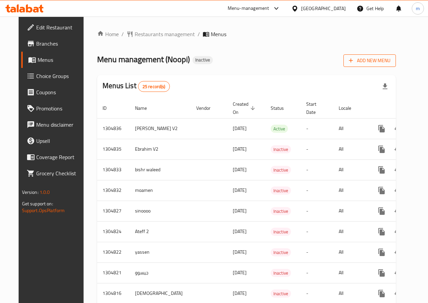
click at [390, 61] on span "Add New Menu" at bounding box center [370, 60] width 42 height 8
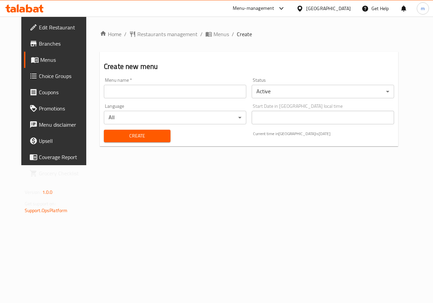
click at [143, 97] on input "text" at bounding box center [175, 92] width 142 height 14
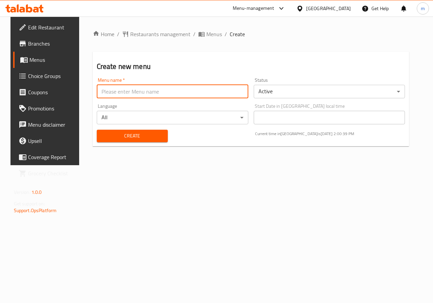
click at [143, 97] on input "text" at bounding box center [173, 92] width 152 height 14
type input "Allam"
click at [143, 140] on span "Create" at bounding box center [132, 136] width 60 height 8
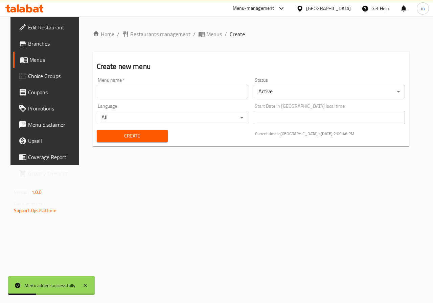
click at [44, 59] on span "Menus" at bounding box center [53, 60] width 48 height 8
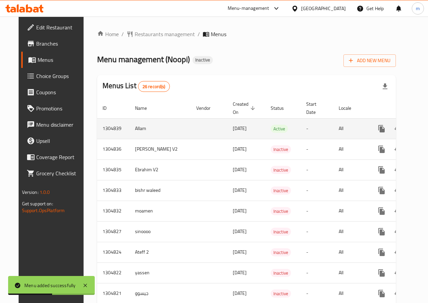
click at [426, 133] on icon "enhanced table" at bounding box center [430, 129] width 8 height 8
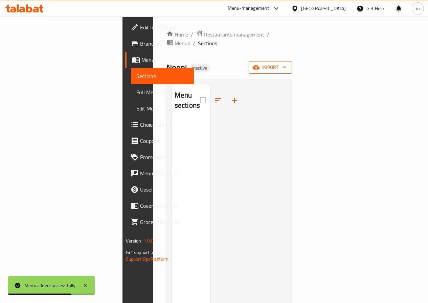
click at [292, 64] on button "import" at bounding box center [270, 67] width 43 height 13
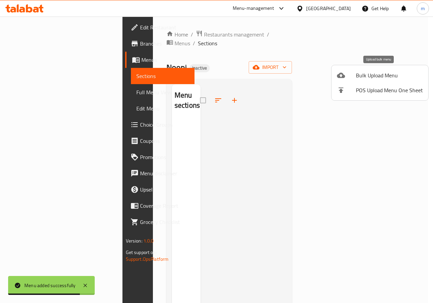
click at [385, 77] on span "Bulk Upload Menu" at bounding box center [389, 75] width 67 height 8
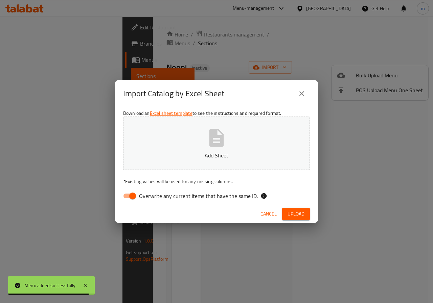
click at [234, 160] on button "Add Sheet" at bounding box center [216, 143] width 187 height 53
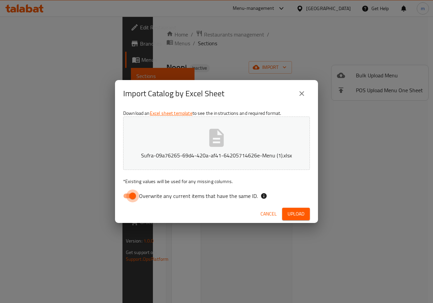
click at [128, 200] on input "Overwrite any current items that have the same ID." at bounding box center [132, 196] width 39 height 13
checkbox input "false"
click at [296, 211] on span "Upload" at bounding box center [295, 214] width 17 height 8
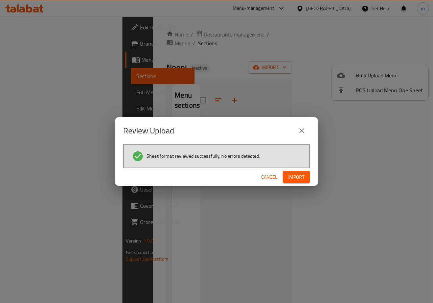
click at [293, 175] on span "Import" at bounding box center [296, 177] width 16 height 8
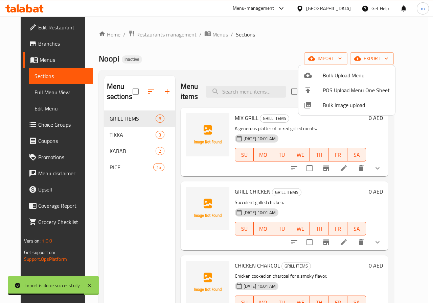
click at [289, 41] on div at bounding box center [216, 151] width 433 height 303
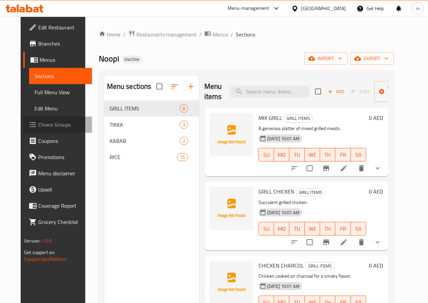
click at [38, 124] on span "Choice Groups" at bounding box center [62, 125] width 48 height 8
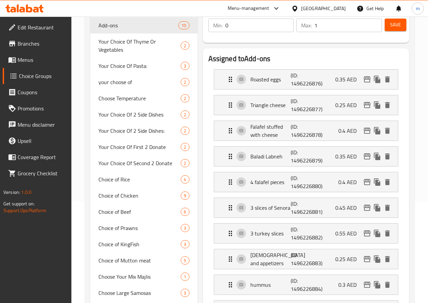
scroll to position [34, 0]
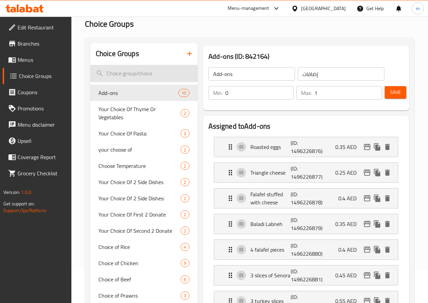
click at [132, 75] on input "search" at bounding box center [143, 73] width 107 height 17
type input "س"
type input "s"
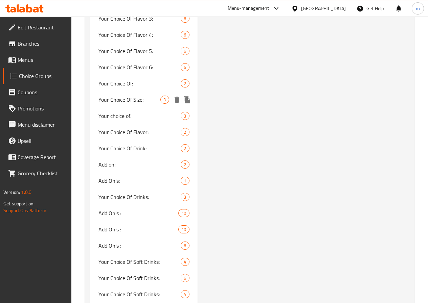
scroll to position [744, 0]
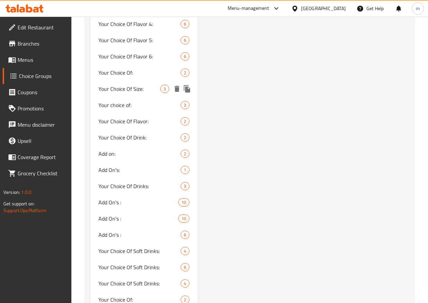
click at [131, 93] on span "Your Choice Of Size:" at bounding box center [129, 89] width 62 height 8
type input "Your Choice Of Size:"
type input "إختيارك من الحجم:"
type input "1"
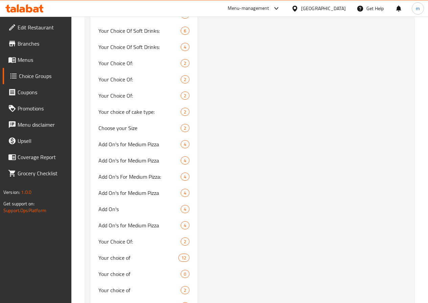
scroll to position [1015, 0]
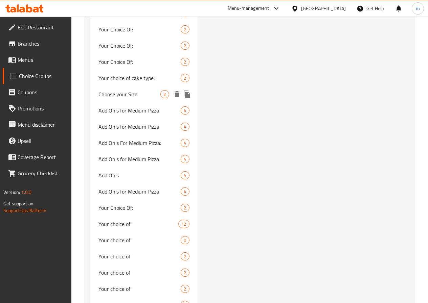
click at [121, 98] on span "Choose your Size" at bounding box center [129, 94] width 62 height 8
type input "Choose your Size"
type input "اختر الحجم"
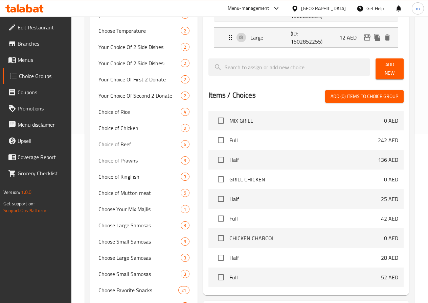
scroll to position [0, 0]
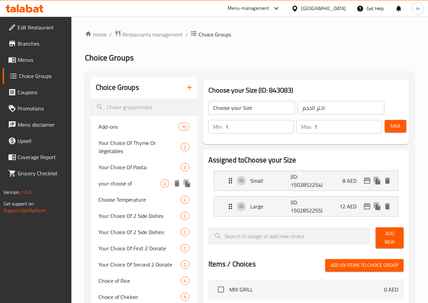
click at [119, 185] on span "your choose of" at bounding box center [129, 184] width 62 height 8
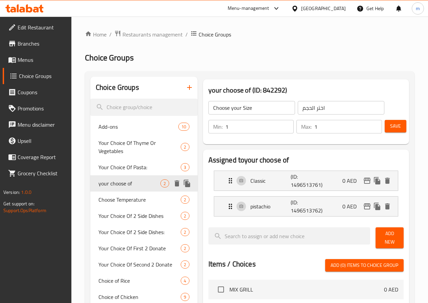
type input "your choose of"
type input "اختيارك من"
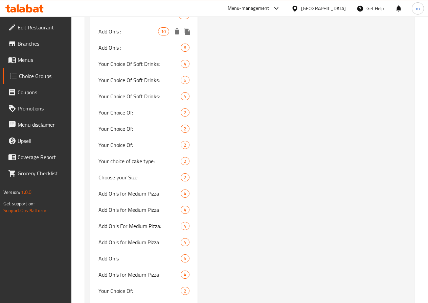
scroll to position [947, 0]
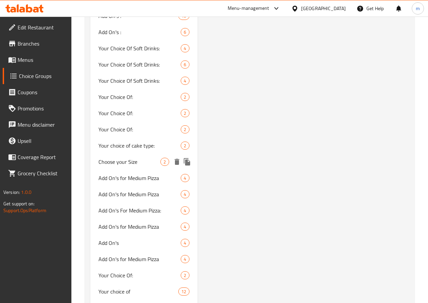
click at [119, 166] on span "Choose your Size" at bounding box center [129, 162] width 62 height 8
type input "Choose your Size"
type input "اختر الحجم"
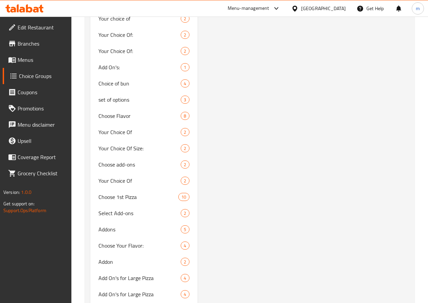
scroll to position [1319, 0]
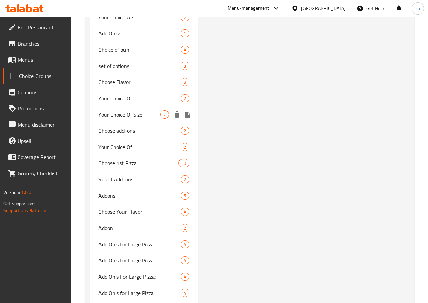
click at [119, 119] on span "Your Choice Of Size:" at bounding box center [129, 115] width 62 height 8
type input "Your Choice Of Size:"
type input "إختيارك من الحجم:"
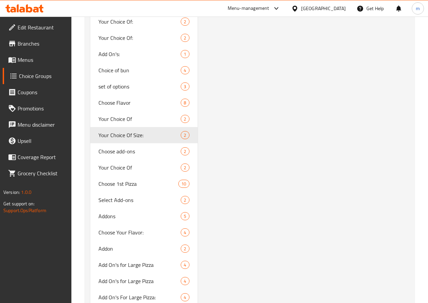
scroll to position [1535, 0]
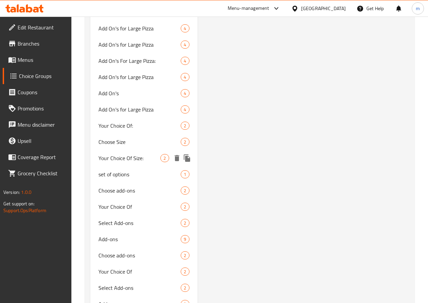
click at [112, 162] on span "Your Choice Of Size:" at bounding box center [129, 158] width 62 height 8
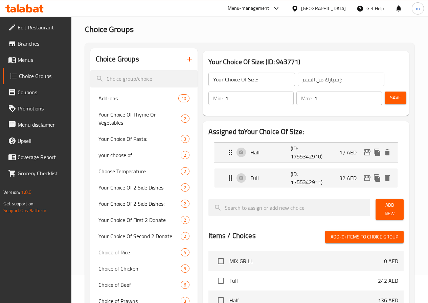
scroll to position [68, 0]
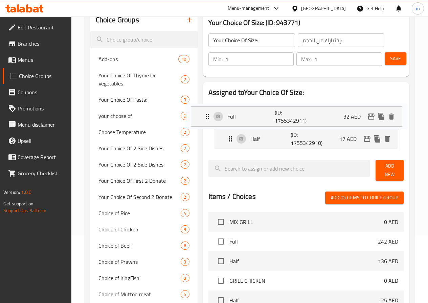
drag, startPoint x: 202, startPoint y: 138, endPoint x: 206, endPoint y: 114, distance: 24.5
click at [208, 114] on nav "Half (ID: 1755342910) 17 AED Name (En) Half Name (En) Name (Ar) نصف Name (Ar) P…" at bounding box center [305, 126] width 195 height 57
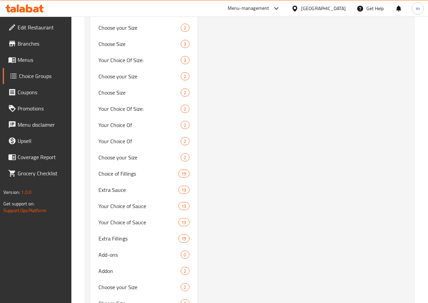
scroll to position [2883, 0]
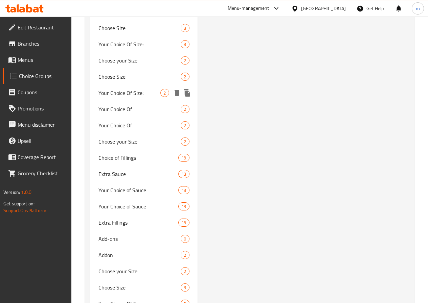
click at [124, 97] on span "Your Choice Of Size:" at bounding box center [129, 93] width 62 height 8
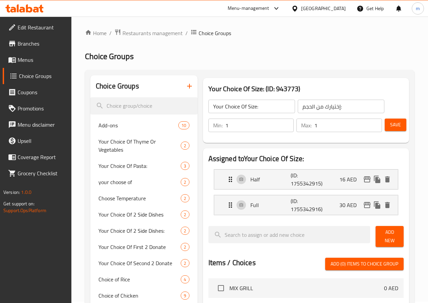
scroll to position [0, 0]
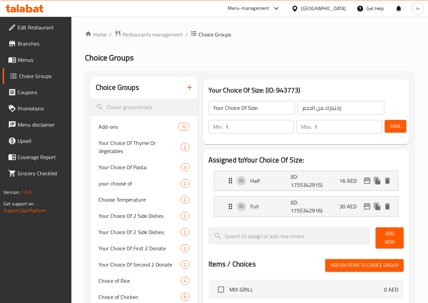
click at [38, 59] on span "Menus" at bounding box center [42, 60] width 48 height 8
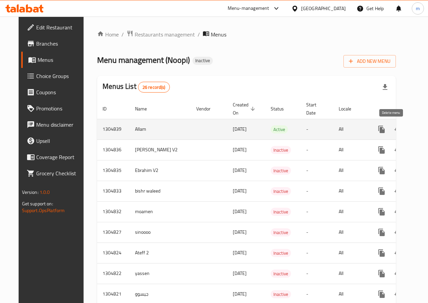
click at [410, 132] on icon "enhanced table" at bounding box center [414, 129] width 8 height 8
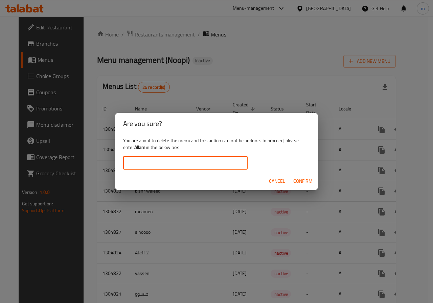
click at [158, 160] on input "text" at bounding box center [185, 163] width 124 height 14
type input "Allam"
click at [302, 179] on span "Confirm" at bounding box center [302, 181] width 19 height 8
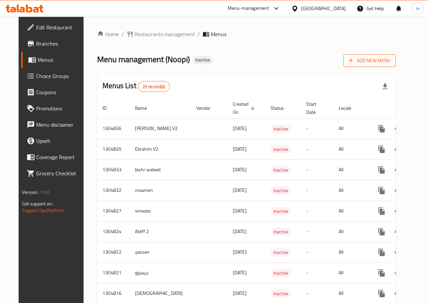
click at [389, 63] on span "Add New Menu" at bounding box center [370, 60] width 42 height 8
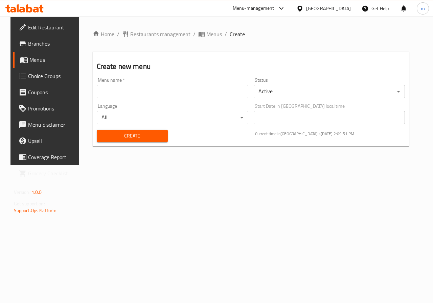
click at [122, 100] on div "Menu name   * Menu name *" at bounding box center [172, 88] width 157 height 26
click at [131, 89] on input "text" at bounding box center [173, 92] width 152 height 14
type input "Allam"
click at [141, 136] on span "Create" at bounding box center [132, 136] width 60 height 8
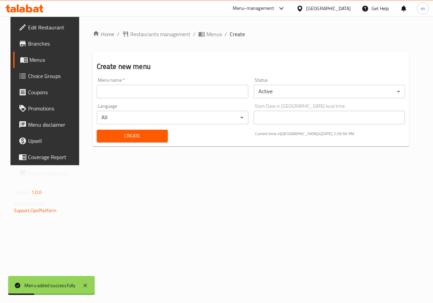
click at [44, 62] on span "Menus" at bounding box center [53, 60] width 48 height 8
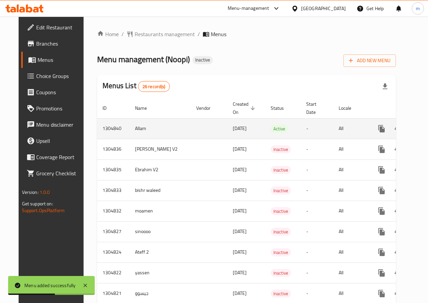
click at [427, 130] on icon "enhanced table" at bounding box center [430, 129] width 6 height 6
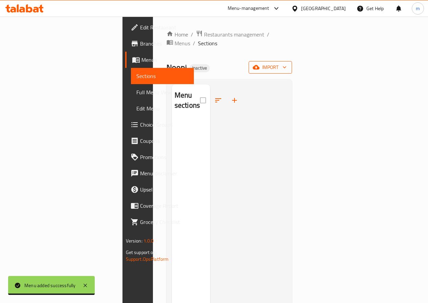
click at [286, 63] on span "import" at bounding box center [270, 67] width 32 height 8
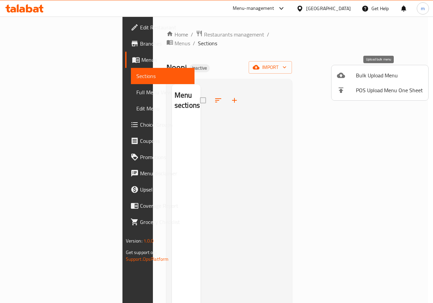
click at [395, 76] on span "Bulk Upload Menu" at bounding box center [389, 75] width 67 height 8
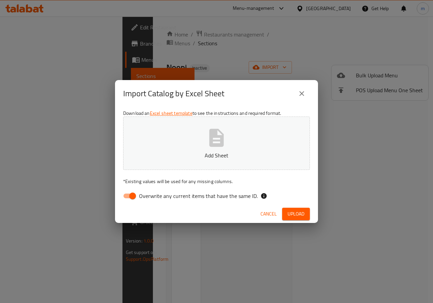
click at [247, 135] on button "Add Sheet" at bounding box center [216, 143] width 187 height 53
click at [136, 196] on input "Overwrite any current items that have the same ID." at bounding box center [132, 196] width 39 height 13
checkbox input "false"
click at [302, 214] on span "Upload" at bounding box center [295, 214] width 17 height 8
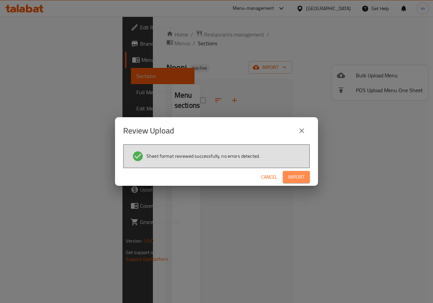
click at [302, 174] on span "Import" at bounding box center [296, 177] width 16 height 8
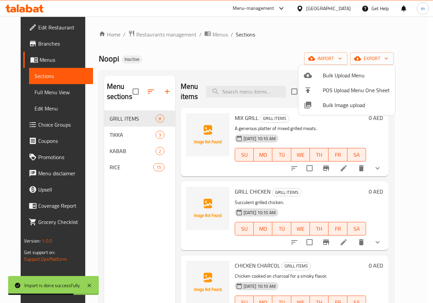
click at [32, 125] on div at bounding box center [216, 151] width 433 height 303
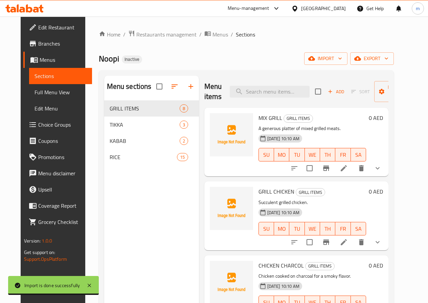
click at [38, 125] on span "Choice Groups" at bounding box center [62, 125] width 48 height 8
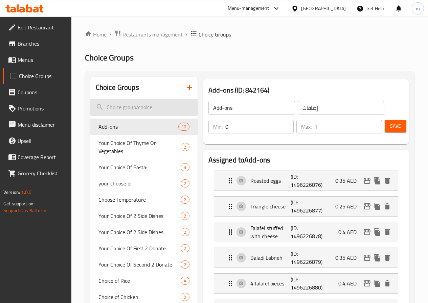
click at [126, 111] on input "search" at bounding box center [143, 107] width 107 height 17
paste input "Your Choice Of Size:"
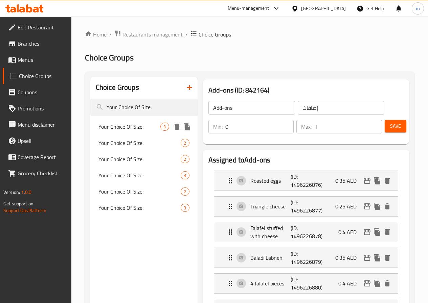
type input "Your Choice Of Size:"
click at [117, 130] on span "Your Choice Of Size:" at bounding box center [129, 127] width 62 height 8
type input "Your Choice Of Size:"
type input "إختيارك من الحجم:"
type input "1"
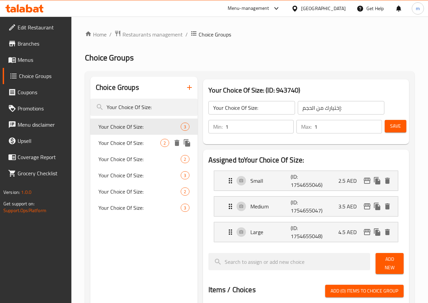
click at [123, 147] on span "Your Choice Of Size:" at bounding box center [129, 143] width 62 height 8
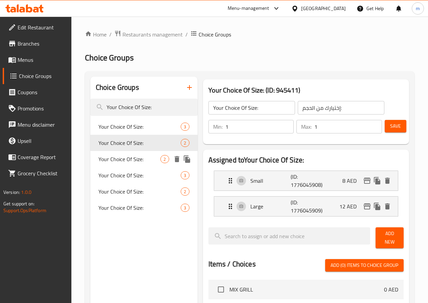
click at [124, 163] on span "Your Choice Of Size:" at bounding box center [129, 159] width 62 height 8
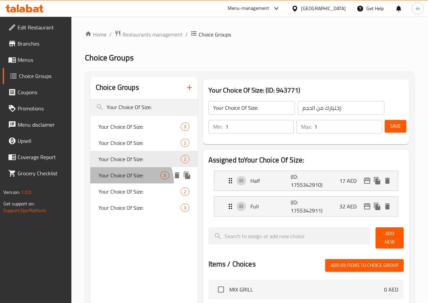
click at [127, 180] on span "Your Choice Of Size:" at bounding box center [129, 175] width 62 height 8
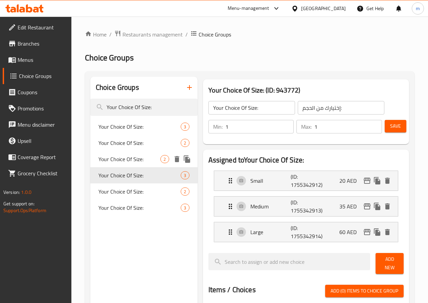
click at [119, 158] on span "Your Choice Of Size:" at bounding box center [129, 159] width 62 height 8
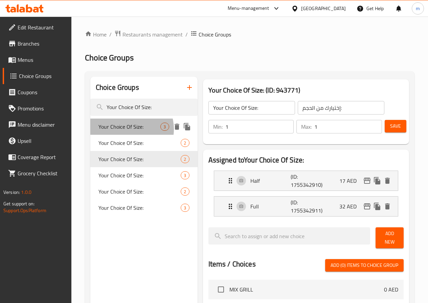
click at [127, 129] on span "Your Choice Of Size:" at bounding box center [129, 127] width 62 height 8
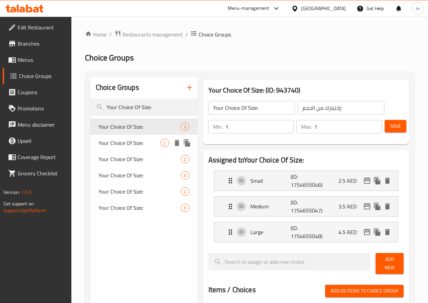
click at [126, 145] on span "Your Choice Of Size:" at bounding box center [129, 143] width 62 height 8
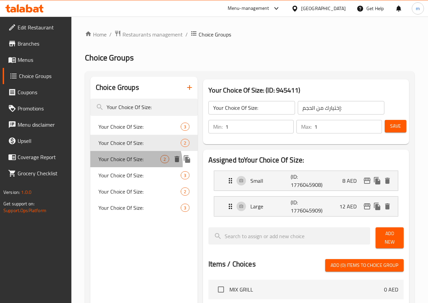
click at [135, 163] on span "Your Choice Of Size:" at bounding box center [129, 159] width 62 height 8
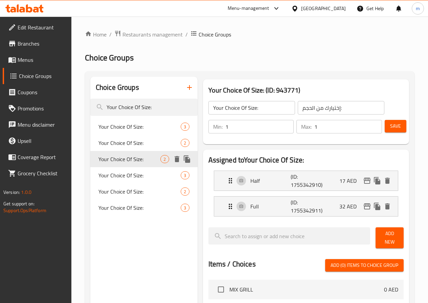
click at [131, 163] on span "Your Choice Of Size:" at bounding box center [129, 159] width 62 height 8
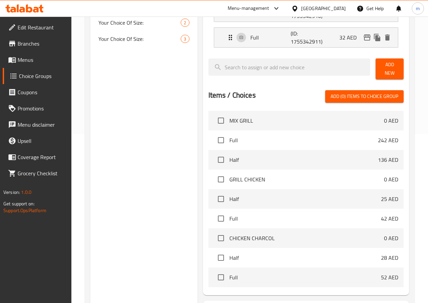
scroll to position [203, 0]
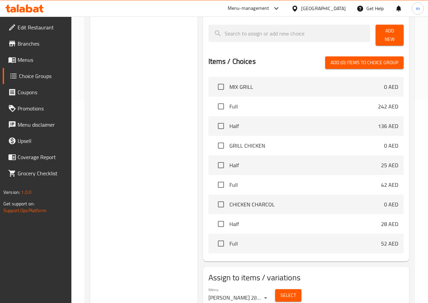
click at [50, 82] on link "Choice Groups" at bounding box center [37, 76] width 69 height 16
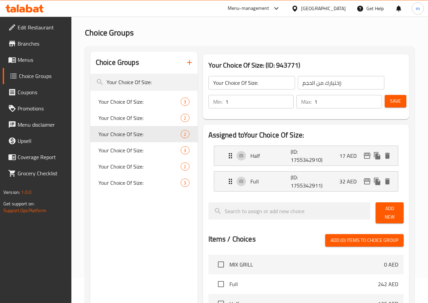
scroll to position [0, 0]
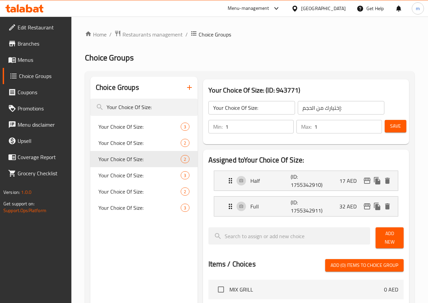
click at [142, 106] on input "Your Choice Of Size:" at bounding box center [143, 107] width 107 height 17
click at [126, 243] on div "Choice Groups Your Choice Of Size: Your Choice Of Size: 3 Your Choice Of Size: …" at bounding box center [143, 296] width 107 height 438
click at [132, 176] on span "Your Choice Of Size:" at bounding box center [129, 175] width 62 height 8
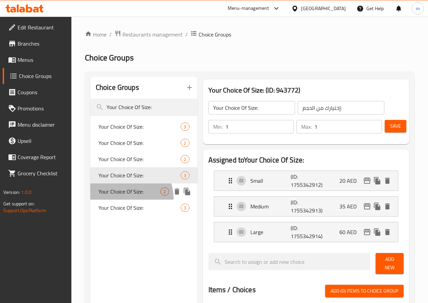
click at [126, 196] on span "Your Choice Of Size:" at bounding box center [129, 192] width 62 height 8
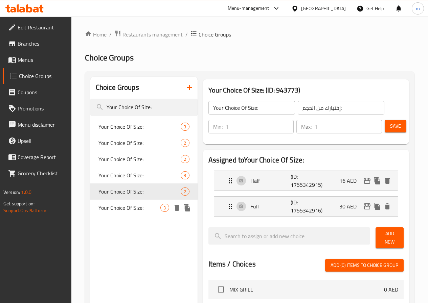
click at [129, 212] on span "Your Choice Of Size:" at bounding box center [129, 208] width 62 height 8
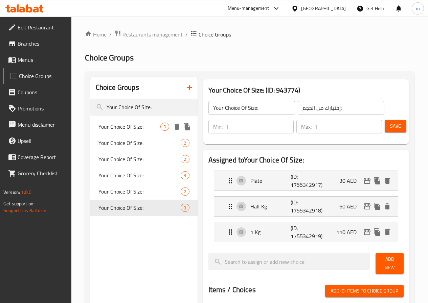
click at [126, 131] on span "Your Choice Of Size:" at bounding box center [129, 127] width 62 height 8
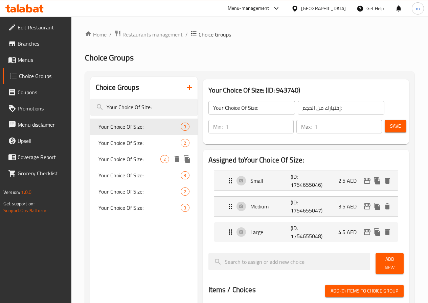
click at [132, 167] on div "Your Choice Of Size: 2" at bounding box center [143, 159] width 107 height 16
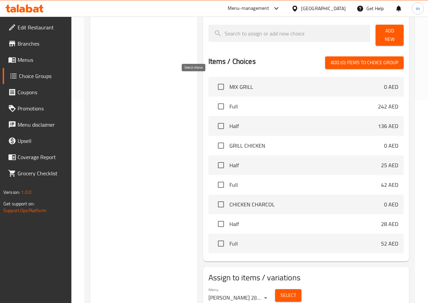
click at [214, 83] on input "checkbox" at bounding box center [221, 87] width 14 height 14
checkbox input "true"
click at [214, 99] on input "checkbox" at bounding box center [221, 106] width 14 height 14
checkbox input "true"
click at [214, 124] on input "checkbox" at bounding box center [221, 126] width 14 height 14
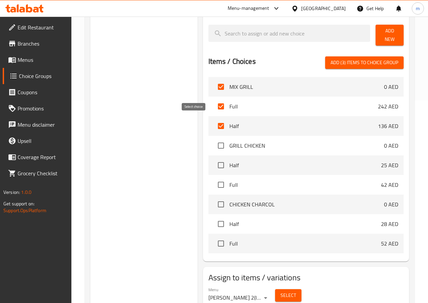
click at [214, 124] on input "checkbox" at bounding box center [221, 126] width 14 height 14
checkbox input "false"
click at [214, 105] on input "checkbox" at bounding box center [221, 106] width 14 height 14
checkbox input "false"
click at [214, 83] on input "checkbox" at bounding box center [221, 87] width 14 height 14
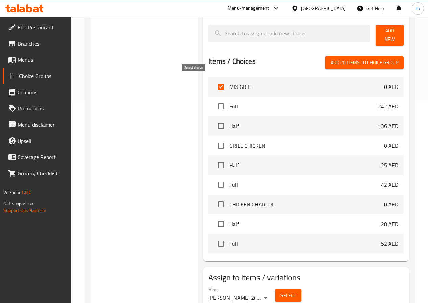
checkbox input "false"
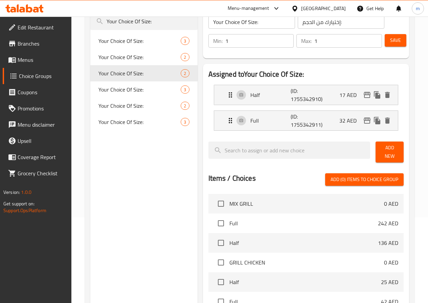
scroll to position [68, 0]
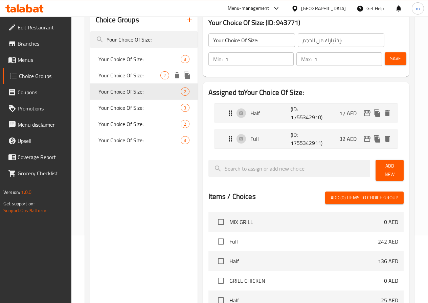
click at [123, 75] on span "Your Choice Of Size:" at bounding box center [129, 75] width 62 height 8
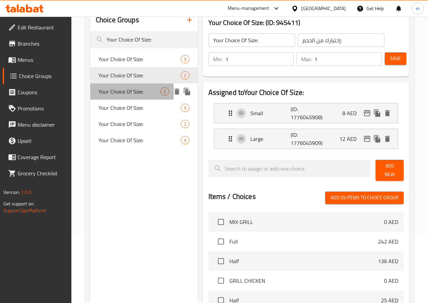
click at [116, 92] on span "Your Choice Of Size:" at bounding box center [129, 92] width 62 height 8
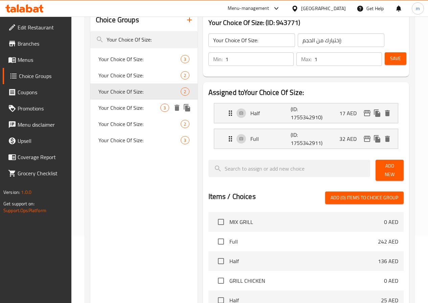
click at [116, 109] on span "Your Choice Of Size:" at bounding box center [129, 108] width 62 height 8
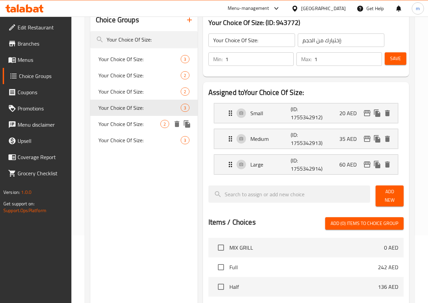
click at [106, 122] on span "Your Choice Of Size:" at bounding box center [129, 124] width 62 height 8
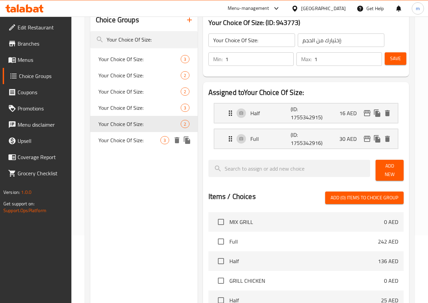
click at [114, 144] on span "Your Choice Of Size:" at bounding box center [129, 140] width 62 height 8
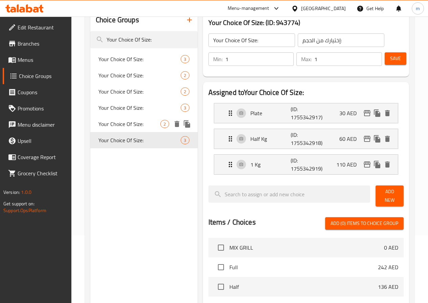
click at [108, 123] on span "Your Choice Of Size:" at bounding box center [129, 124] width 62 height 8
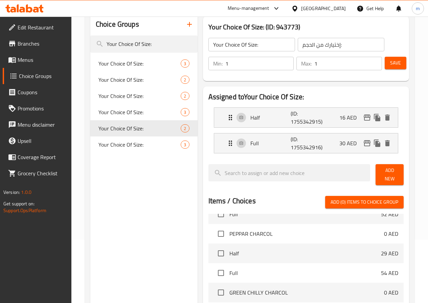
scroll to position [0, 0]
